Goal: Find specific page/section

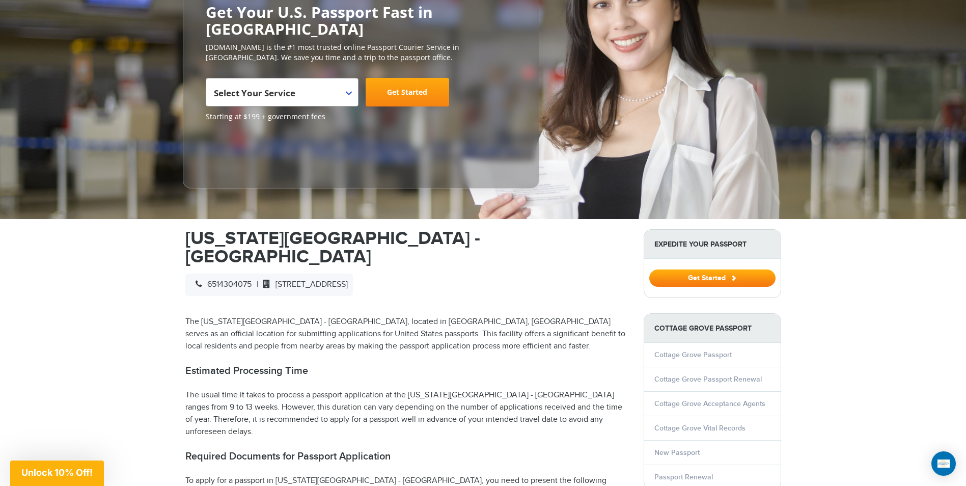
scroll to position [153, 0]
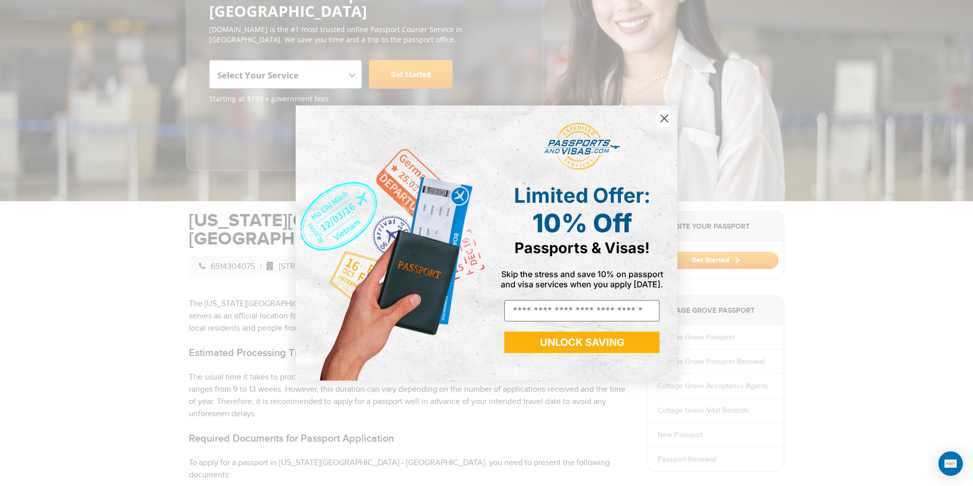
click at [665, 116] on circle "Close dialog" at bounding box center [664, 118] width 17 height 17
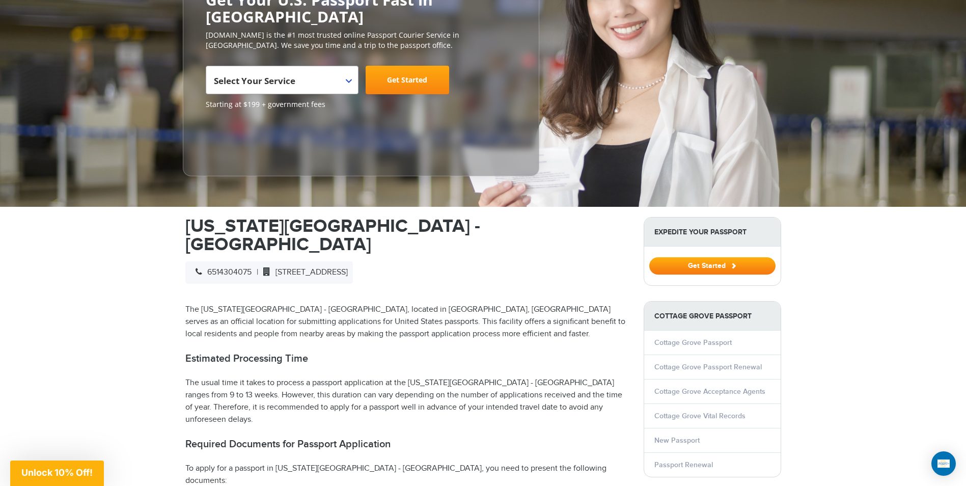
scroll to position [0, 0]
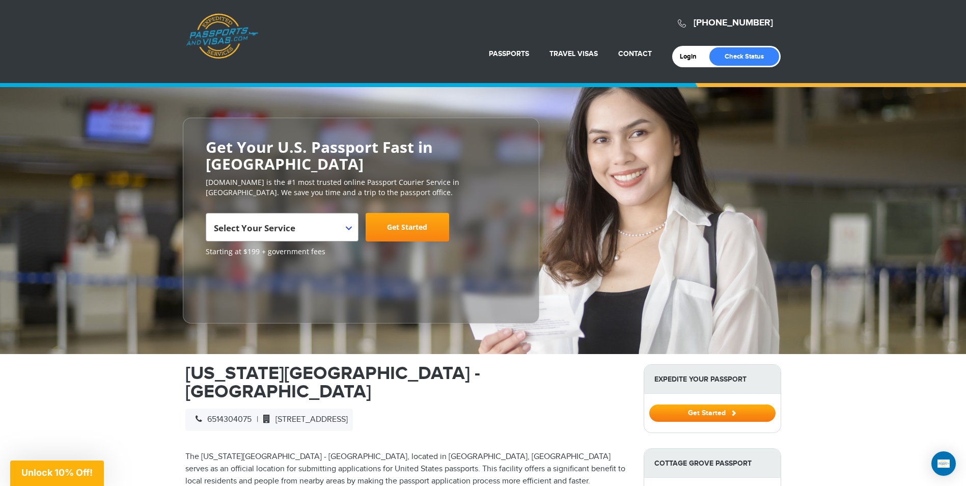
click at [348, 229] on b at bounding box center [349, 228] width 6 height 4
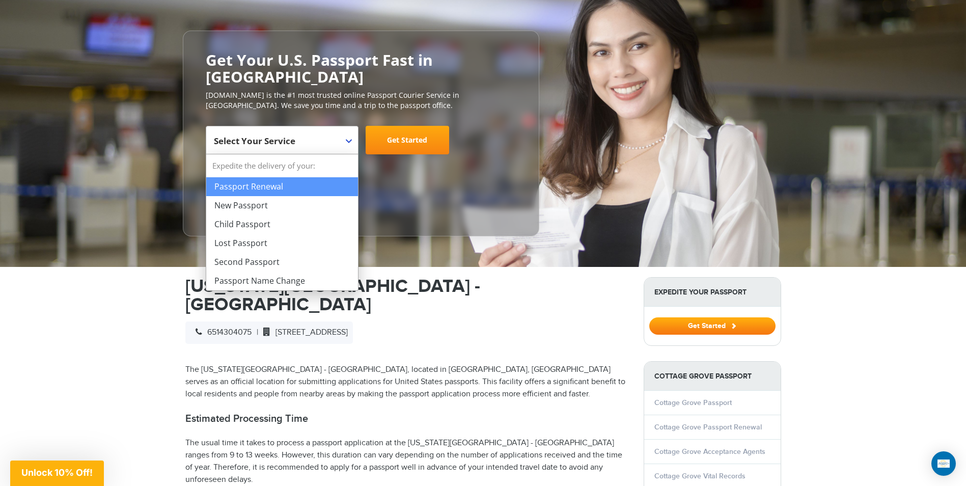
scroll to position [102, 0]
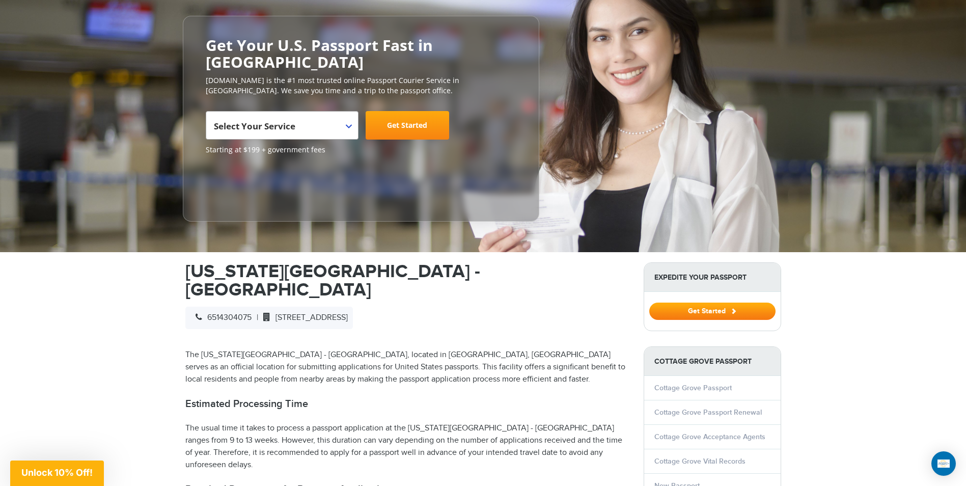
click at [348, 127] on b at bounding box center [349, 126] width 6 height 4
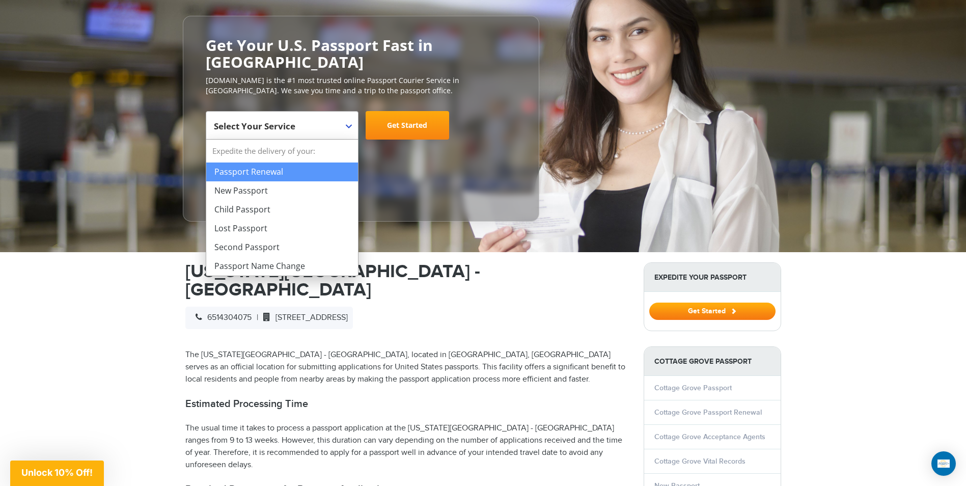
click at [348, 127] on b at bounding box center [349, 126] width 6 height 4
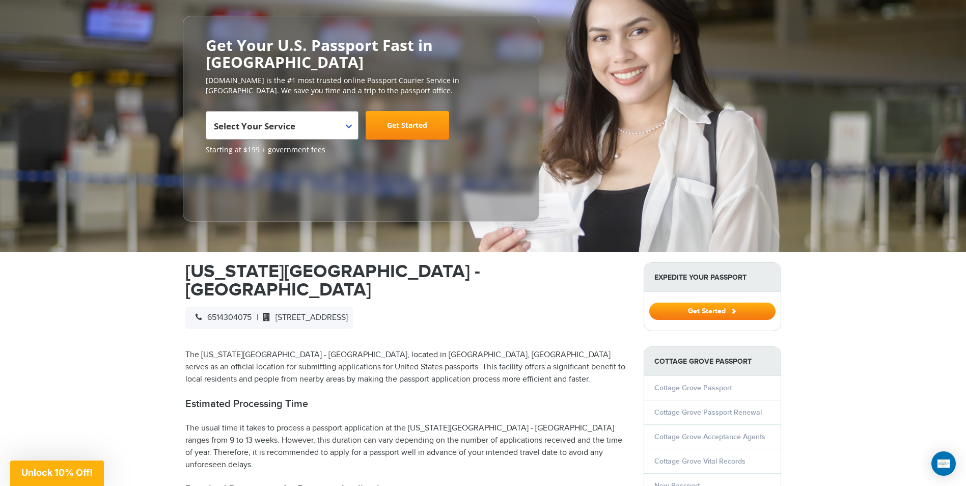
click at [348, 127] on b at bounding box center [349, 126] width 6 height 4
